Goal: Transaction & Acquisition: Purchase product/service

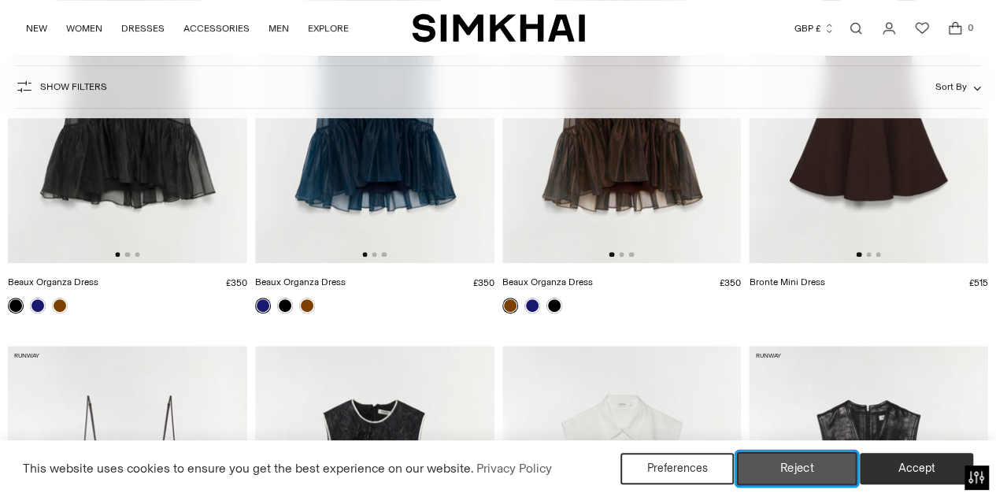
click at [825, 472] on button "Reject" at bounding box center [797, 468] width 120 height 33
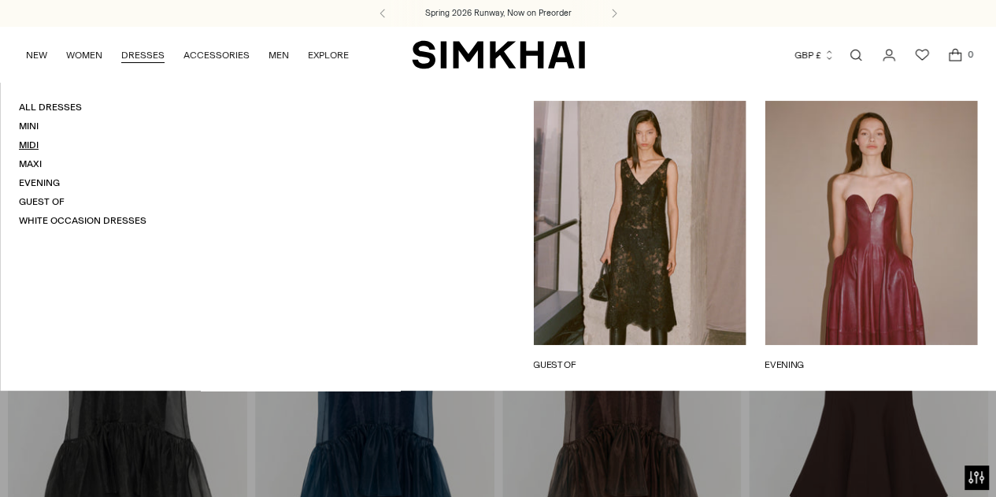
click at [20, 144] on link "Midi" at bounding box center [29, 144] width 20 height 11
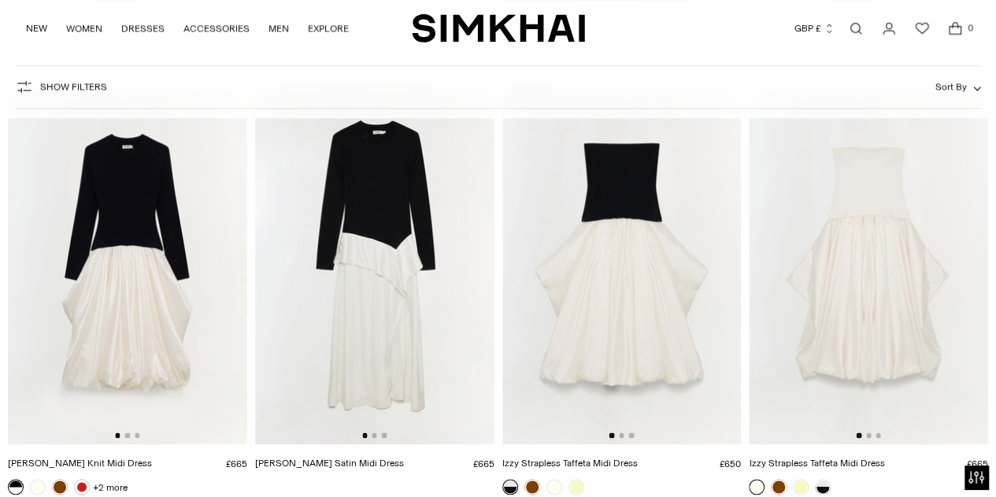
scroll to position [922, 0]
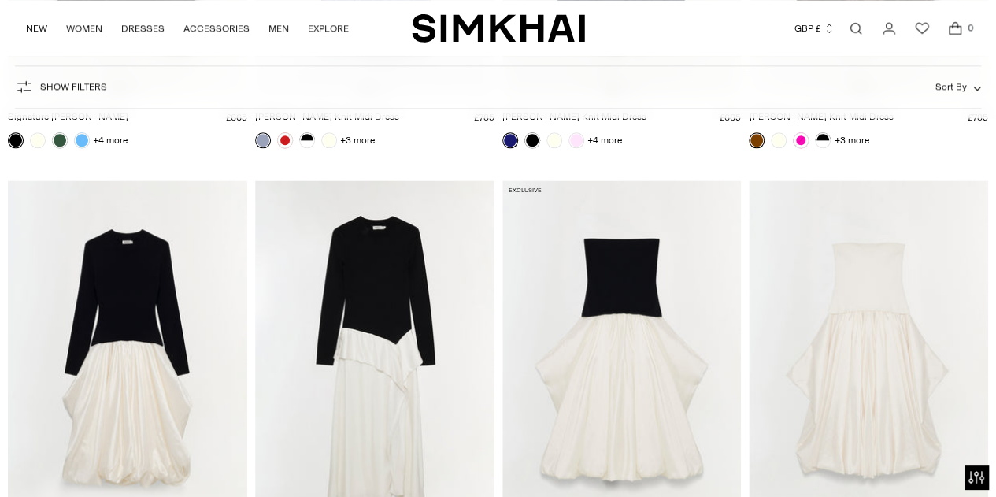
click at [124, 327] on img at bounding box center [127, 359] width 239 height 359
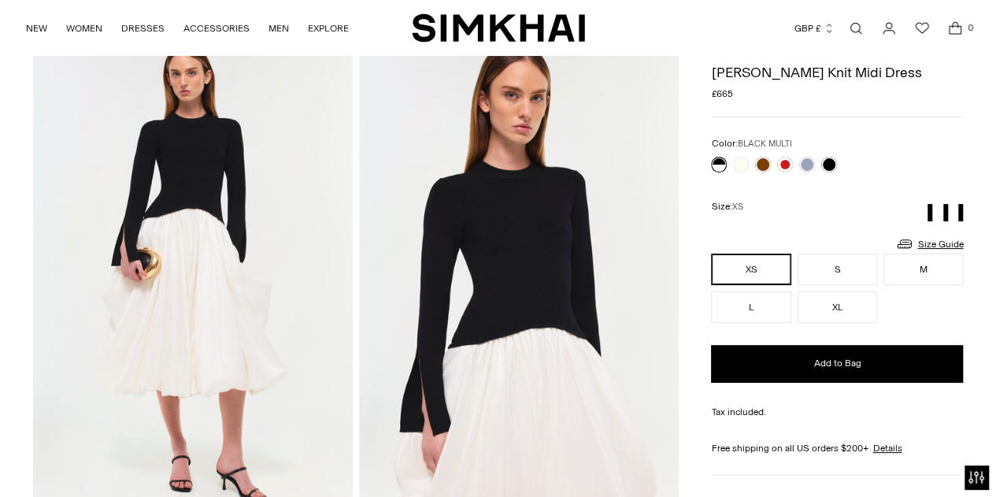
scroll to position [79, 0]
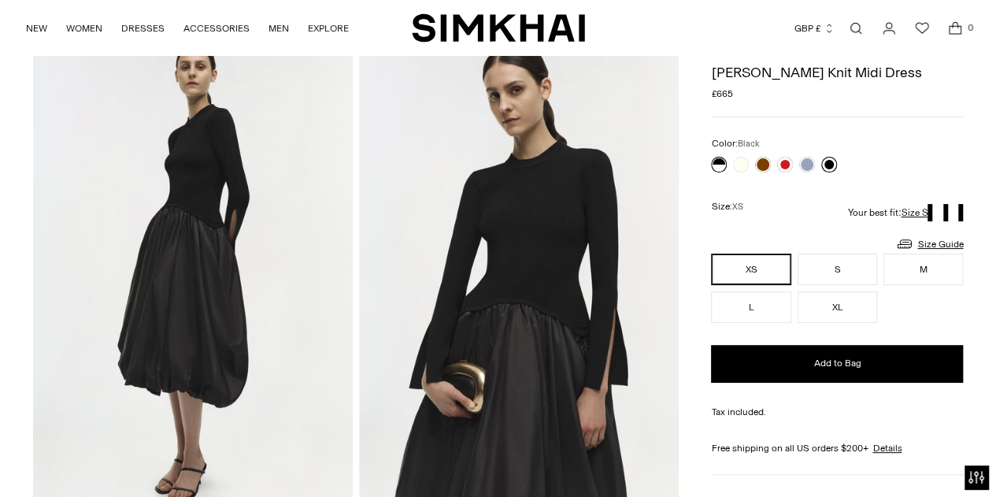
click at [832, 157] on link at bounding box center [829, 165] width 16 height 16
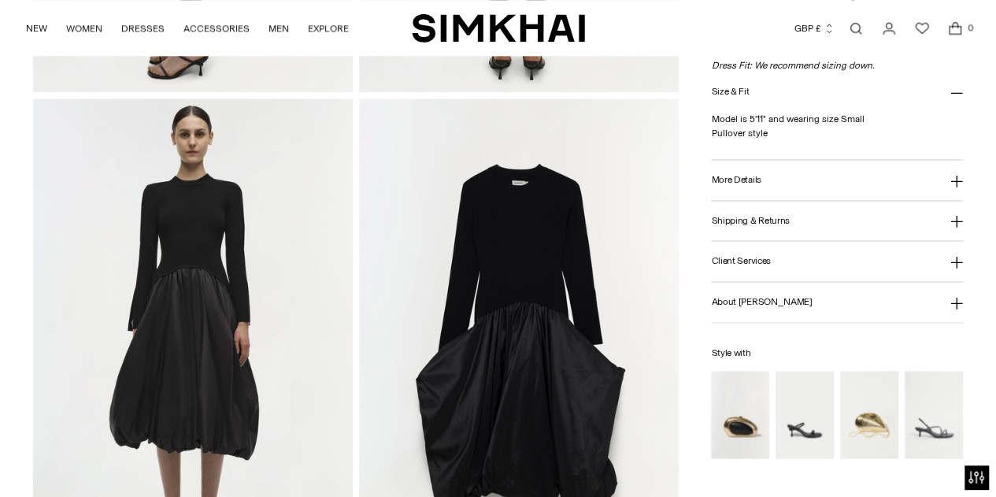
scroll to position [1023, 0]
